Goal: Information Seeking & Learning: Learn about a topic

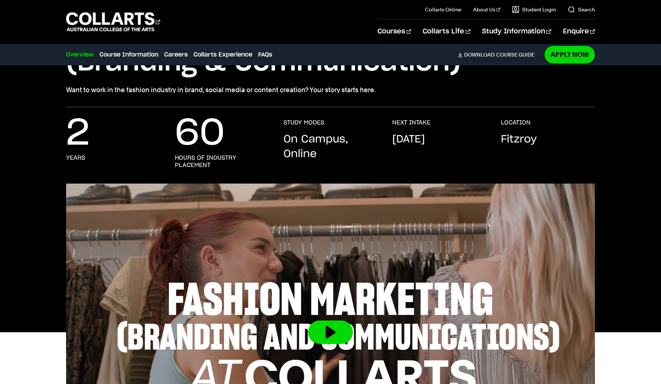
scroll to position [111, 0]
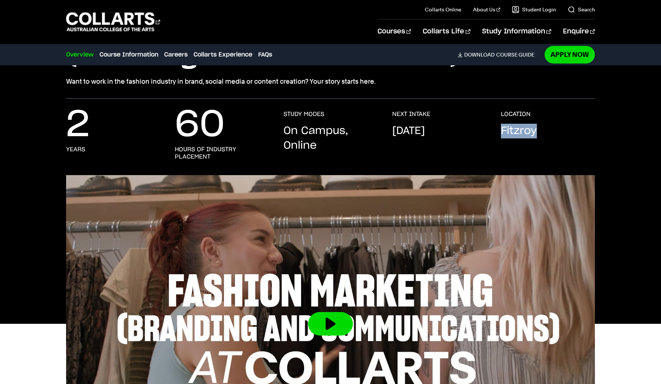
drag, startPoint x: 543, startPoint y: 130, endPoint x: 501, endPoint y: 126, distance: 41.7
click at [501, 126] on div "LOCATION [GEOGRAPHIC_DATA]" at bounding box center [548, 136] width 94 height 50
copy p "Fitzroy"
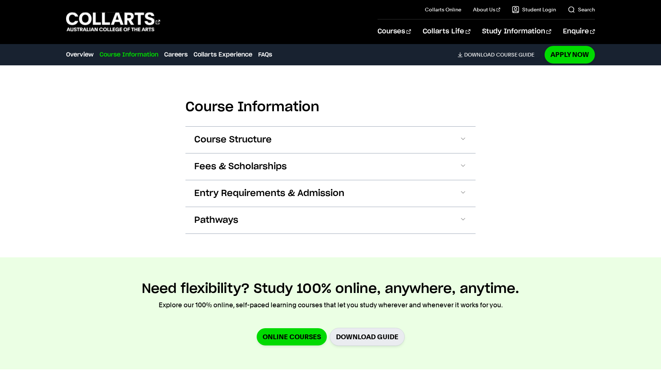
scroll to position [785, 0]
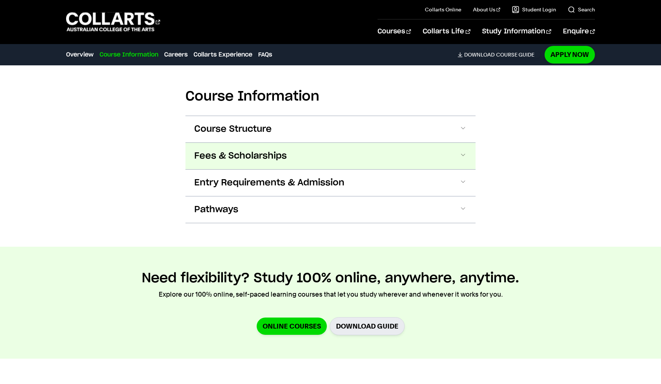
click at [247, 150] on span "Fees & Scholarships" at bounding box center [240, 156] width 93 height 12
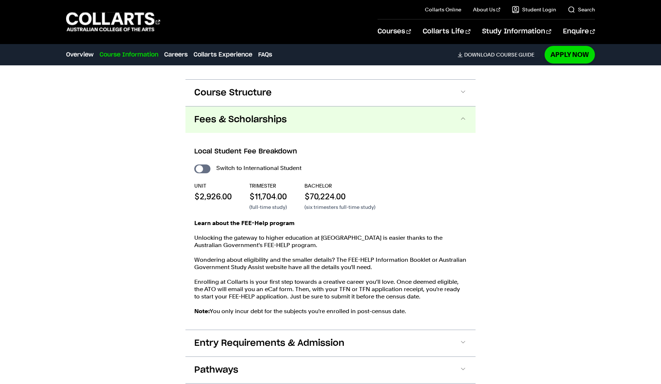
scroll to position [822, 0]
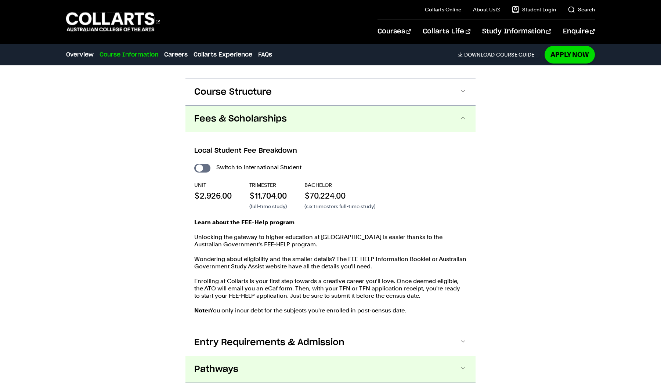
click at [218, 364] on span "Pathways" at bounding box center [216, 370] width 44 height 12
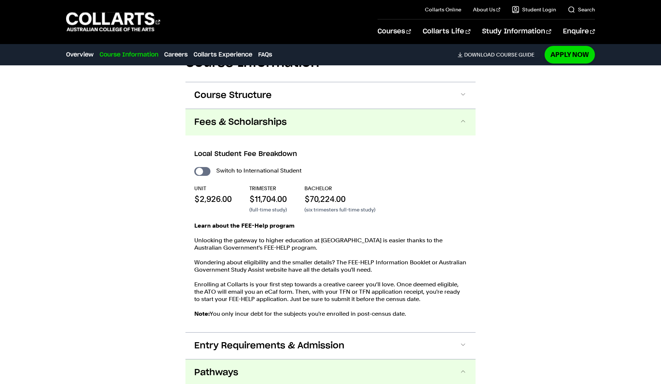
scroll to position [812, 0]
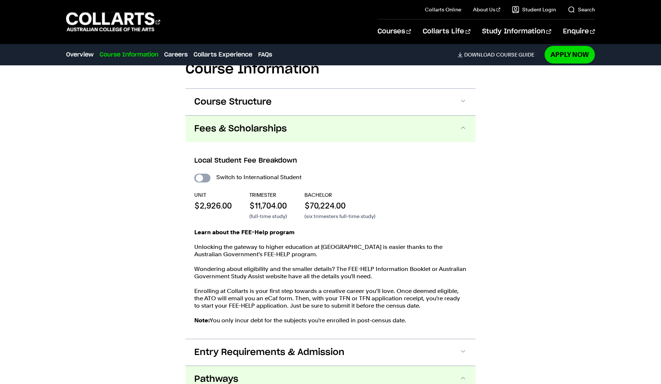
click at [202, 174] on input "International Student" at bounding box center [202, 178] width 16 height 9
checkbox input "true"
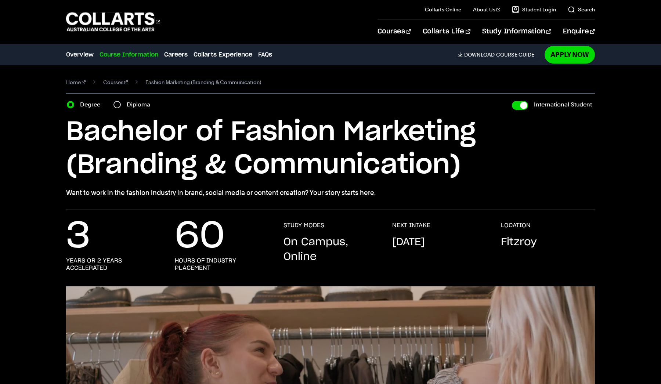
click at [119, 103] on input "Diploma" at bounding box center [117, 104] width 7 height 7
radio input "true"
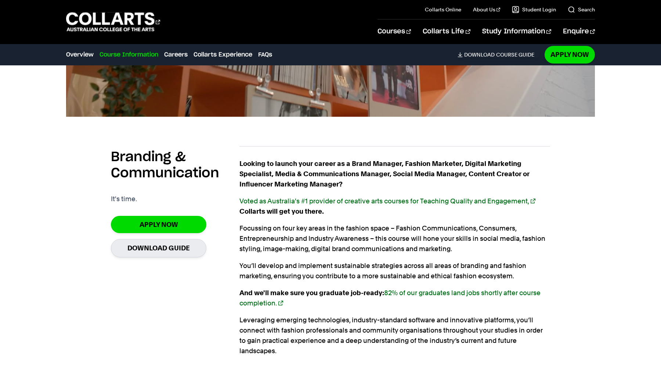
scroll to position [433, 0]
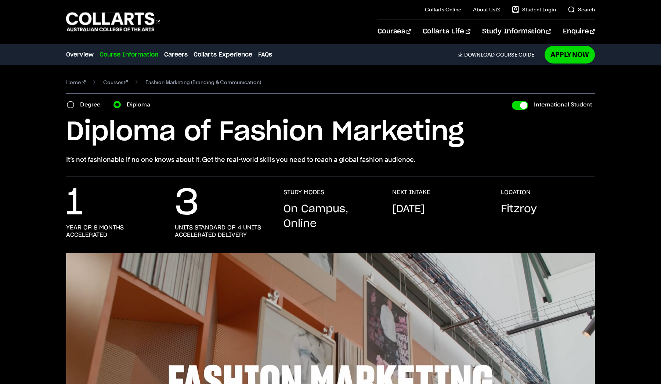
scroll to position [7, 0]
